Goal: Information Seeking & Learning: Learn about a topic

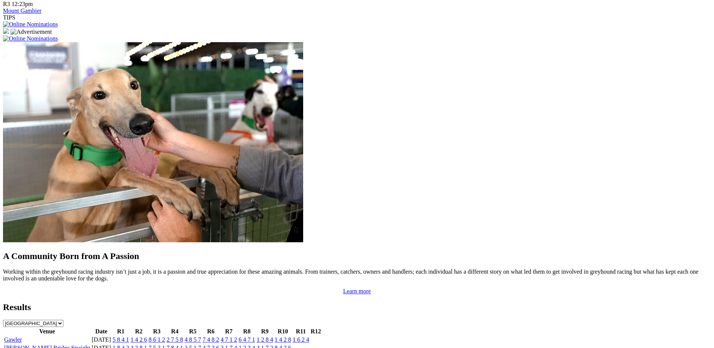
scroll to position [581, 0]
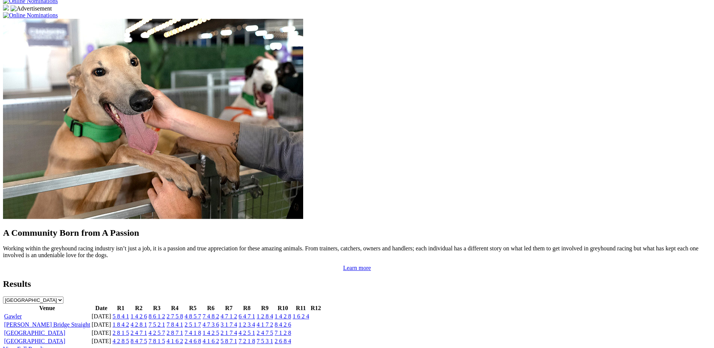
click at [309, 313] on link "1 6 2 4" at bounding box center [301, 316] width 17 height 6
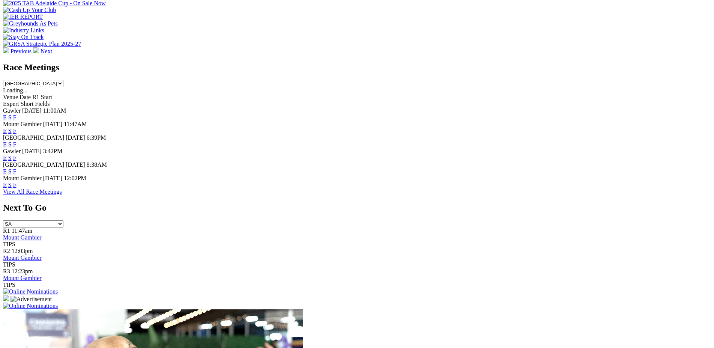
scroll to position [284, 0]
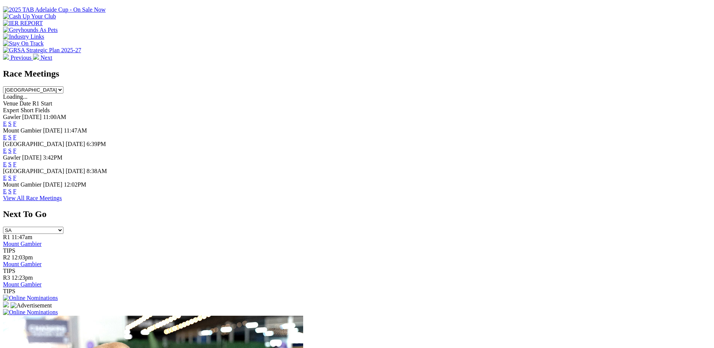
click at [17, 134] on link "F" at bounding box center [14, 137] width 3 height 6
